Goal: Check status

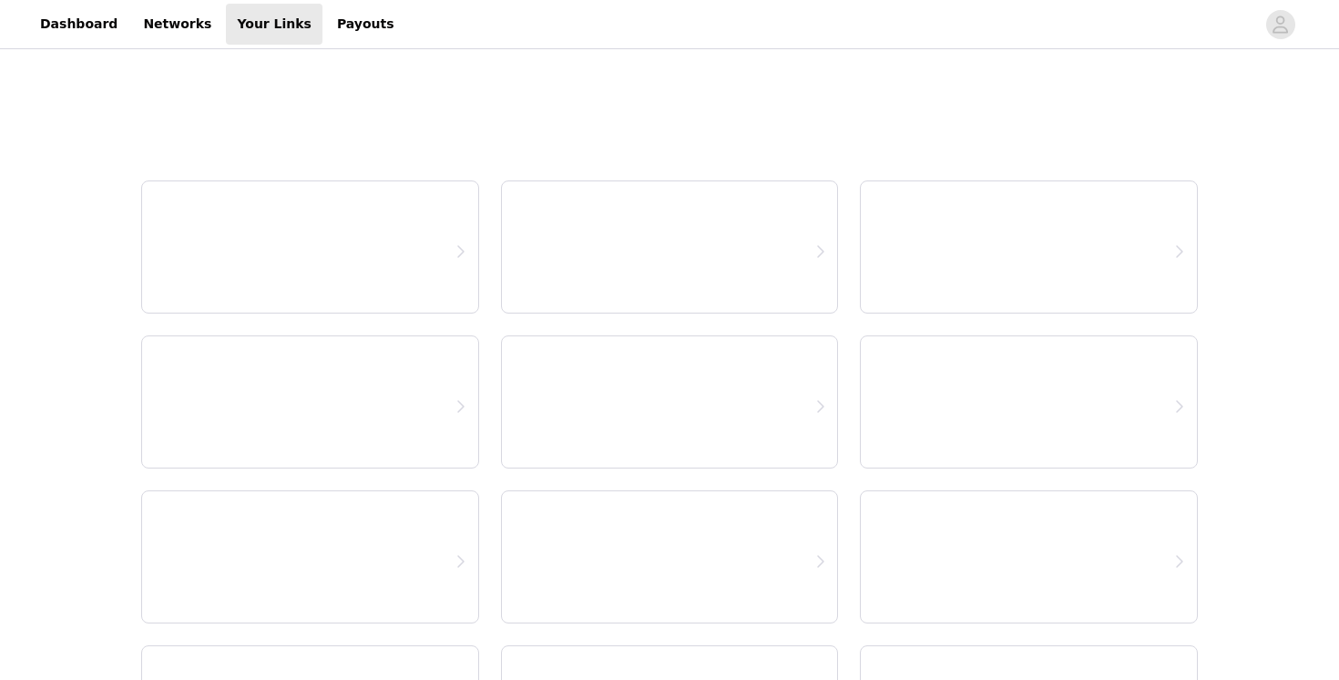
select select "12"
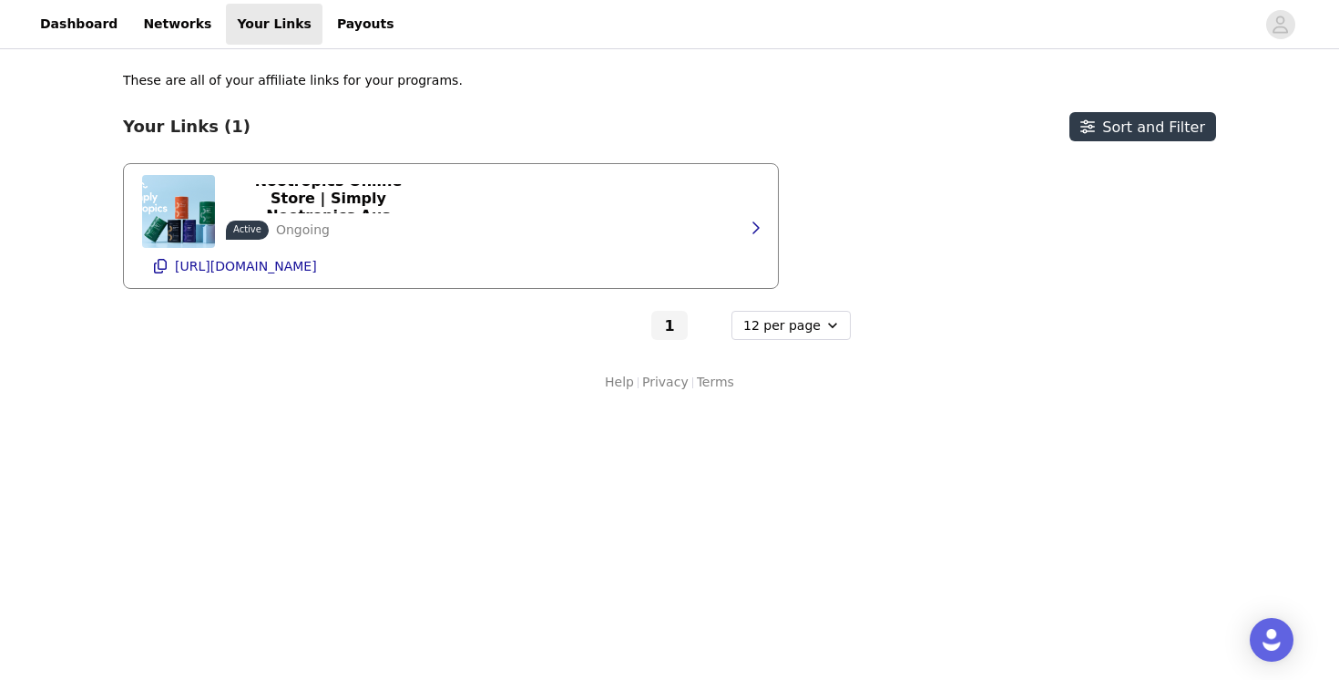
click at [437, 213] on div "Nootropics Online Store | Simply Nootropics Aus Active Ongoing https://glnk.io/…" at bounding box center [451, 226] width 618 height 124
click at [352, 200] on p "Nootropics Online Store | Simply Nootropics Aus" at bounding box center [328, 198] width 183 height 52
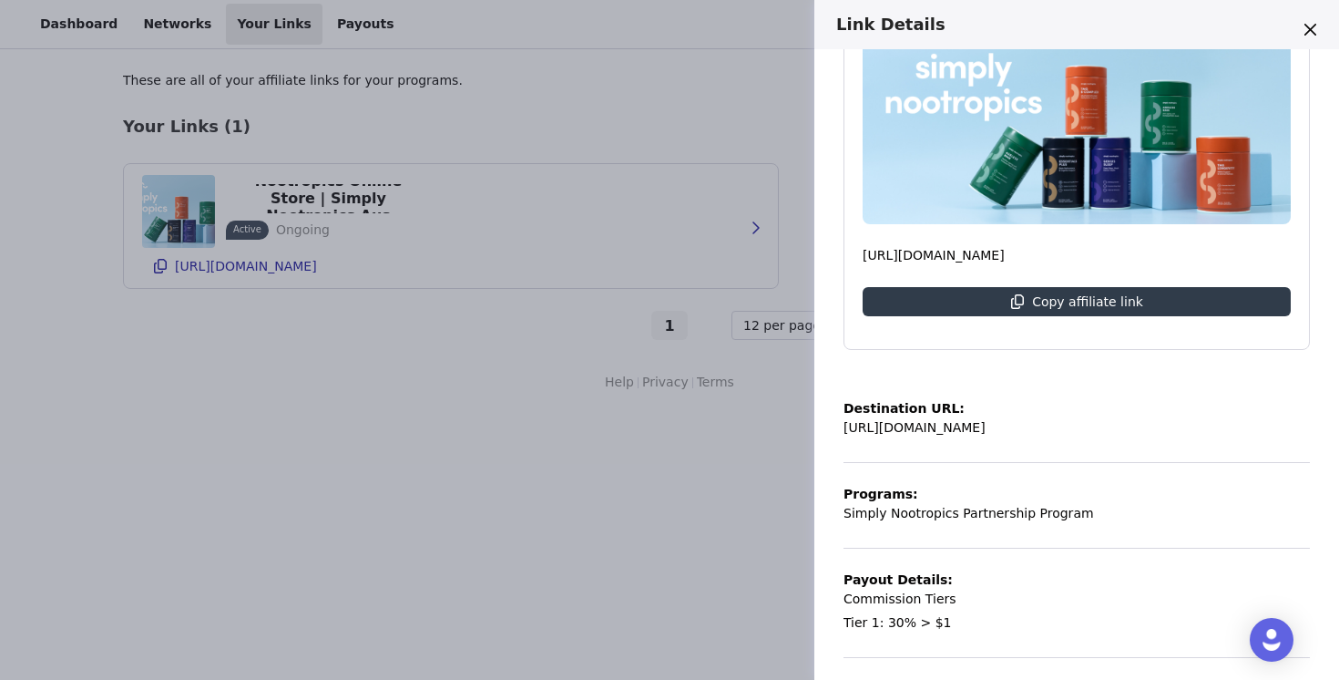
scroll to position [274, 0]
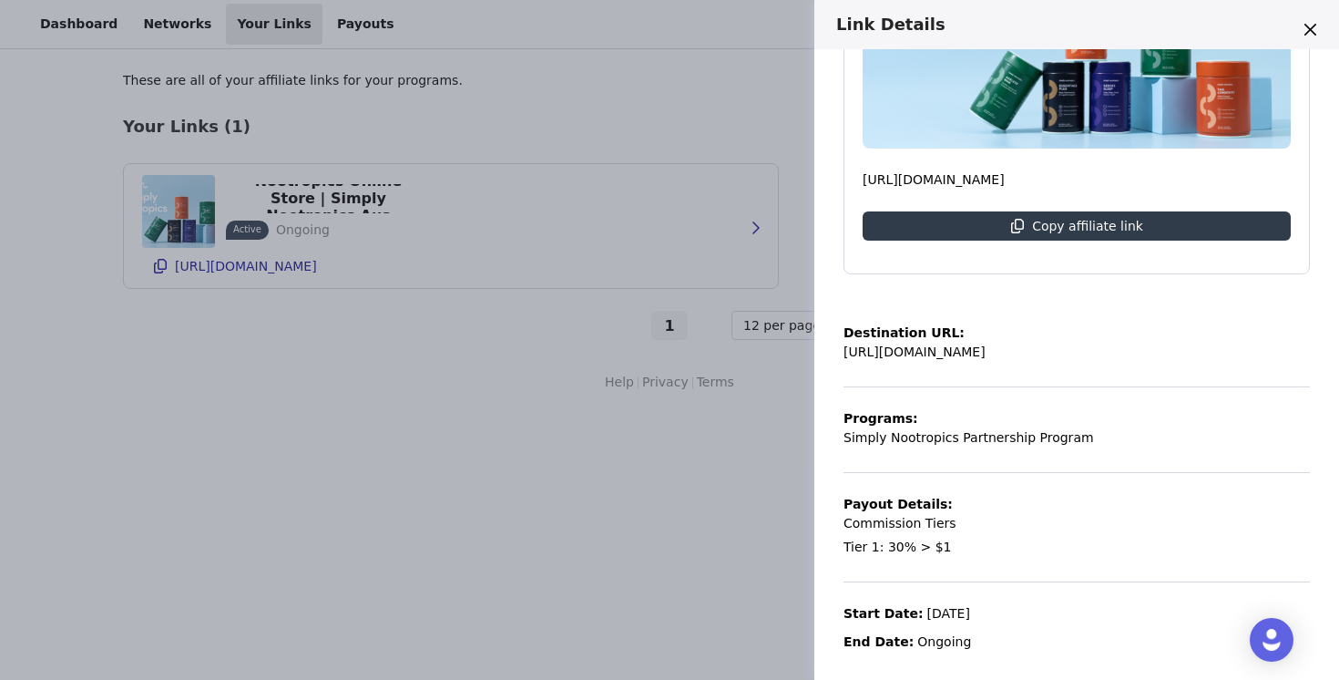
click at [459, 175] on div "Link Details Nootropics Online Store | Simply Nootropics Aus Active Ongoing htt…" at bounding box center [669, 340] width 1339 height 680
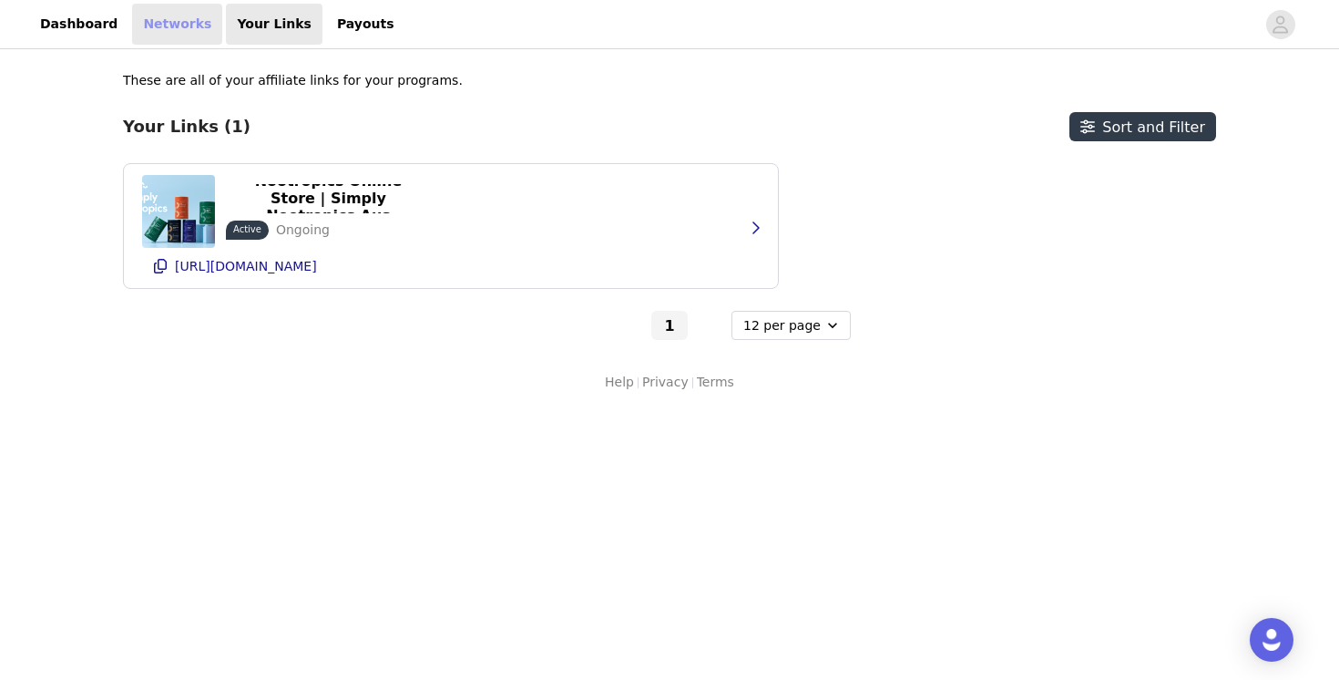
click at [173, 37] on link "Networks" at bounding box center [177, 24] width 90 height 41
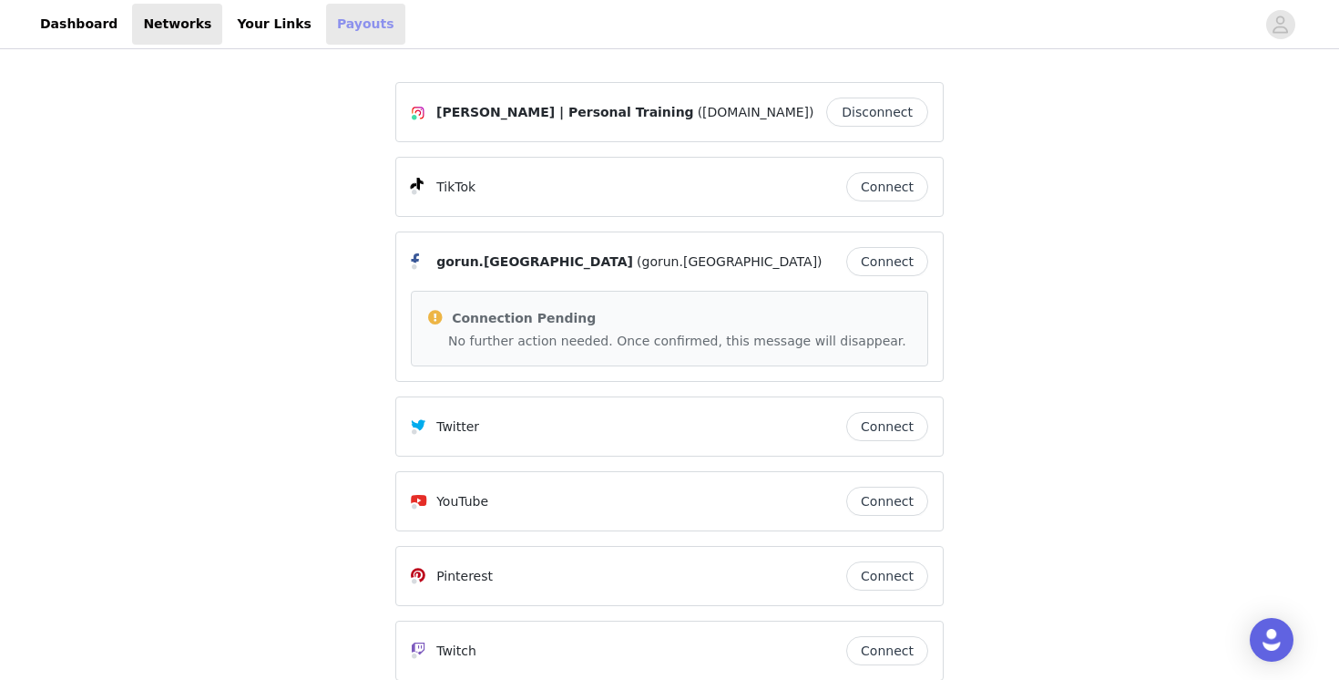
click at [326, 36] on link "Payouts" at bounding box center [365, 24] width 79 height 41
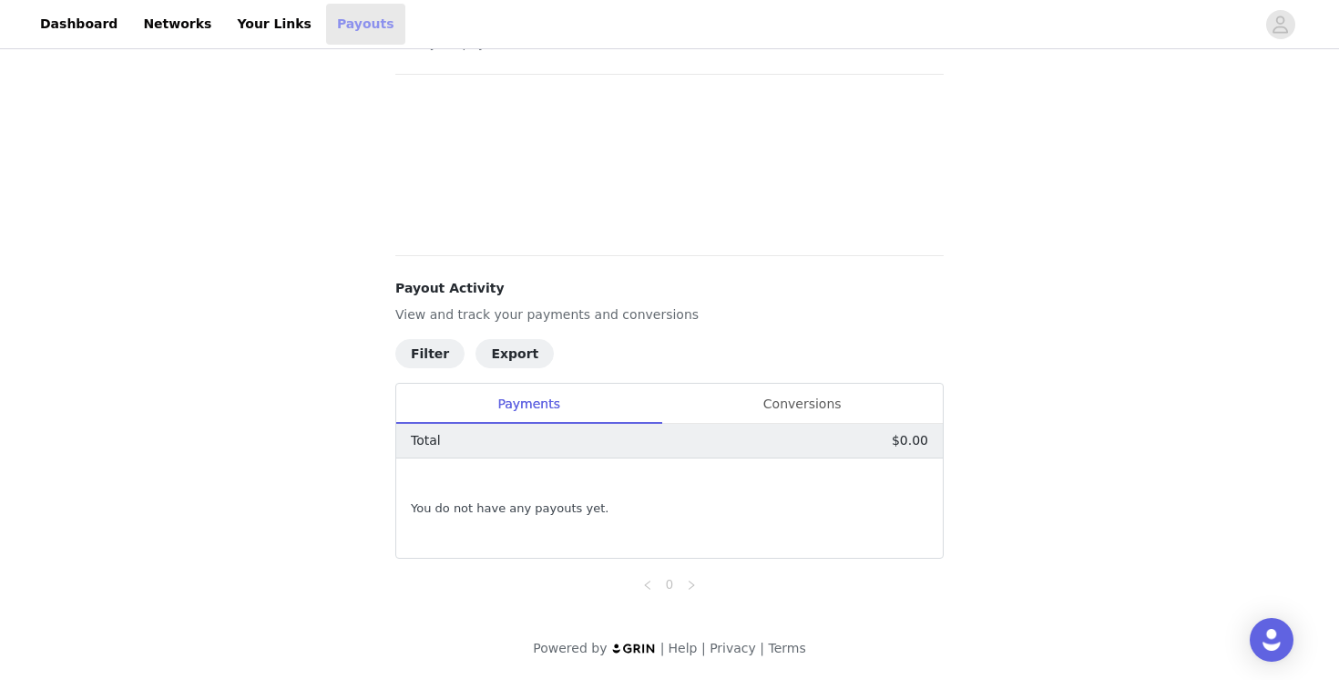
scroll to position [84, 0]
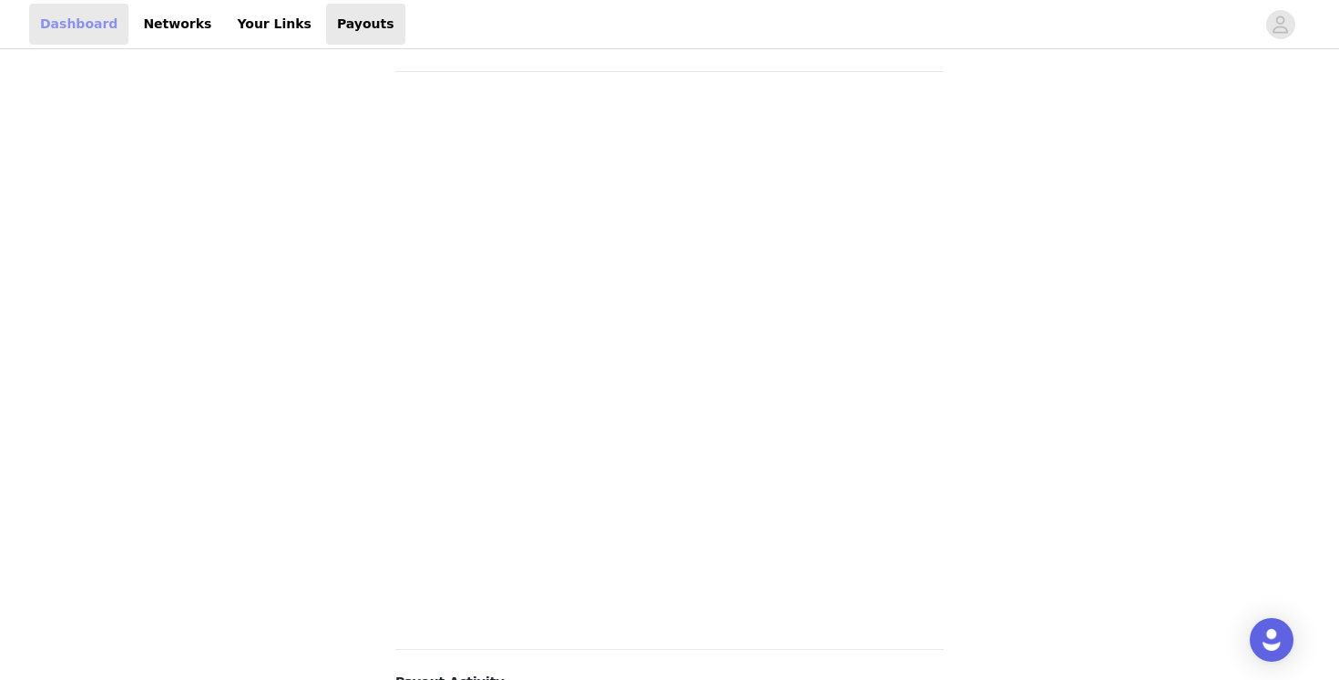
click at [69, 20] on link "Dashboard" at bounding box center [78, 24] width 99 height 41
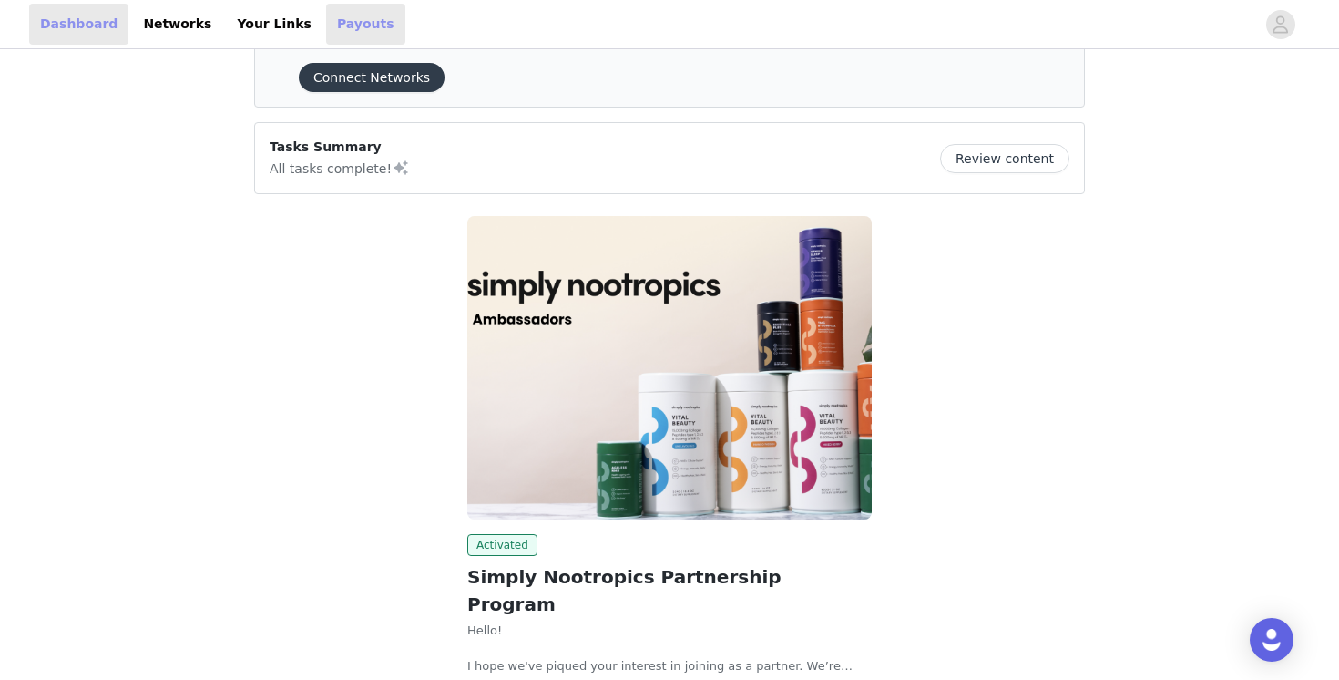
scroll to position [204, 0]
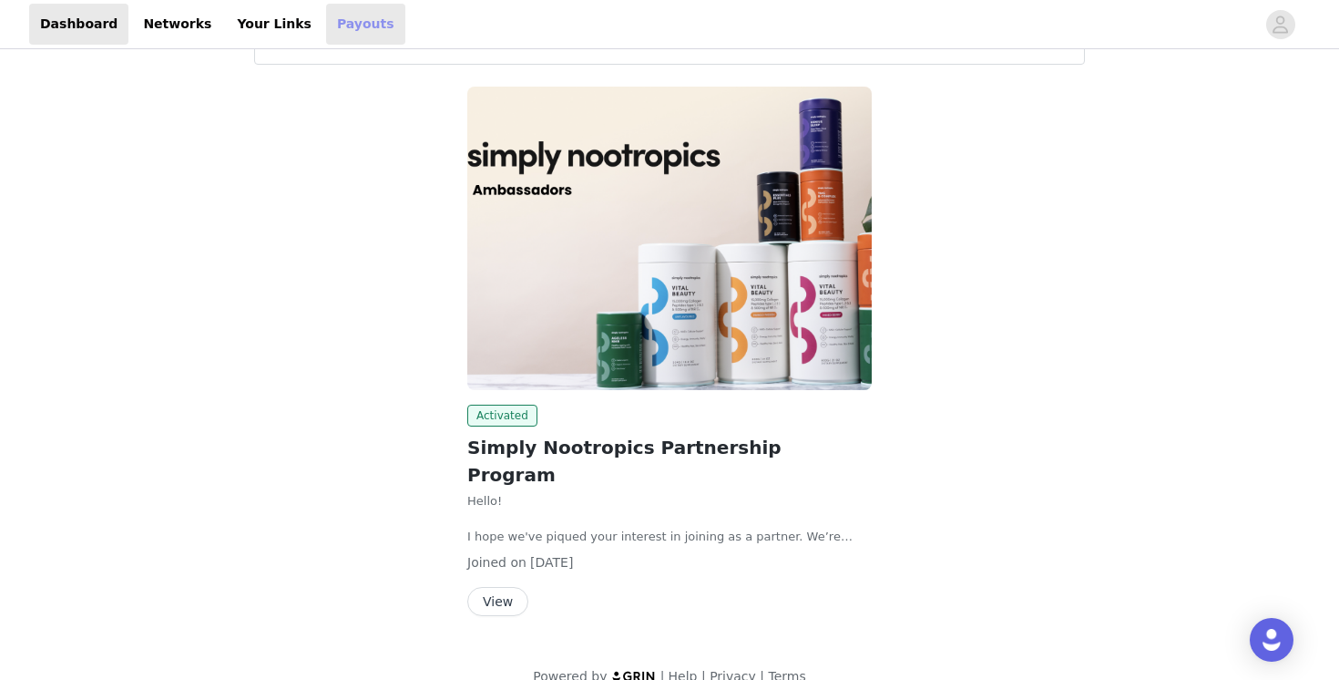
click at [363, 9] on link "Payouts" at bounding box center [365, 24] width 79 height 41
